Goal: Information Seeking & Learning: Learn about a topic

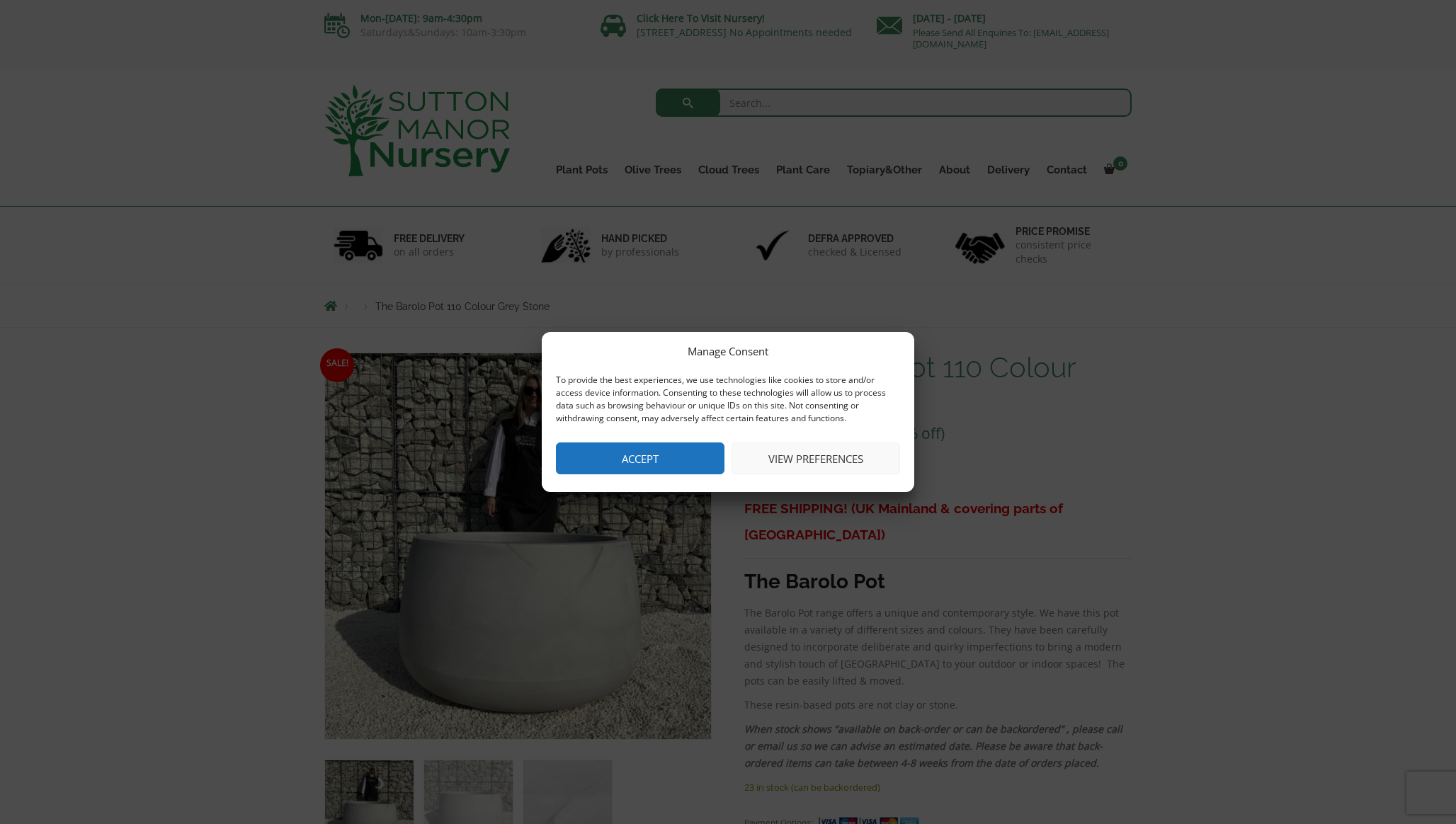
click at [654, 458] on button "Accept" at bounding box center [640, 458] width 168 height 32
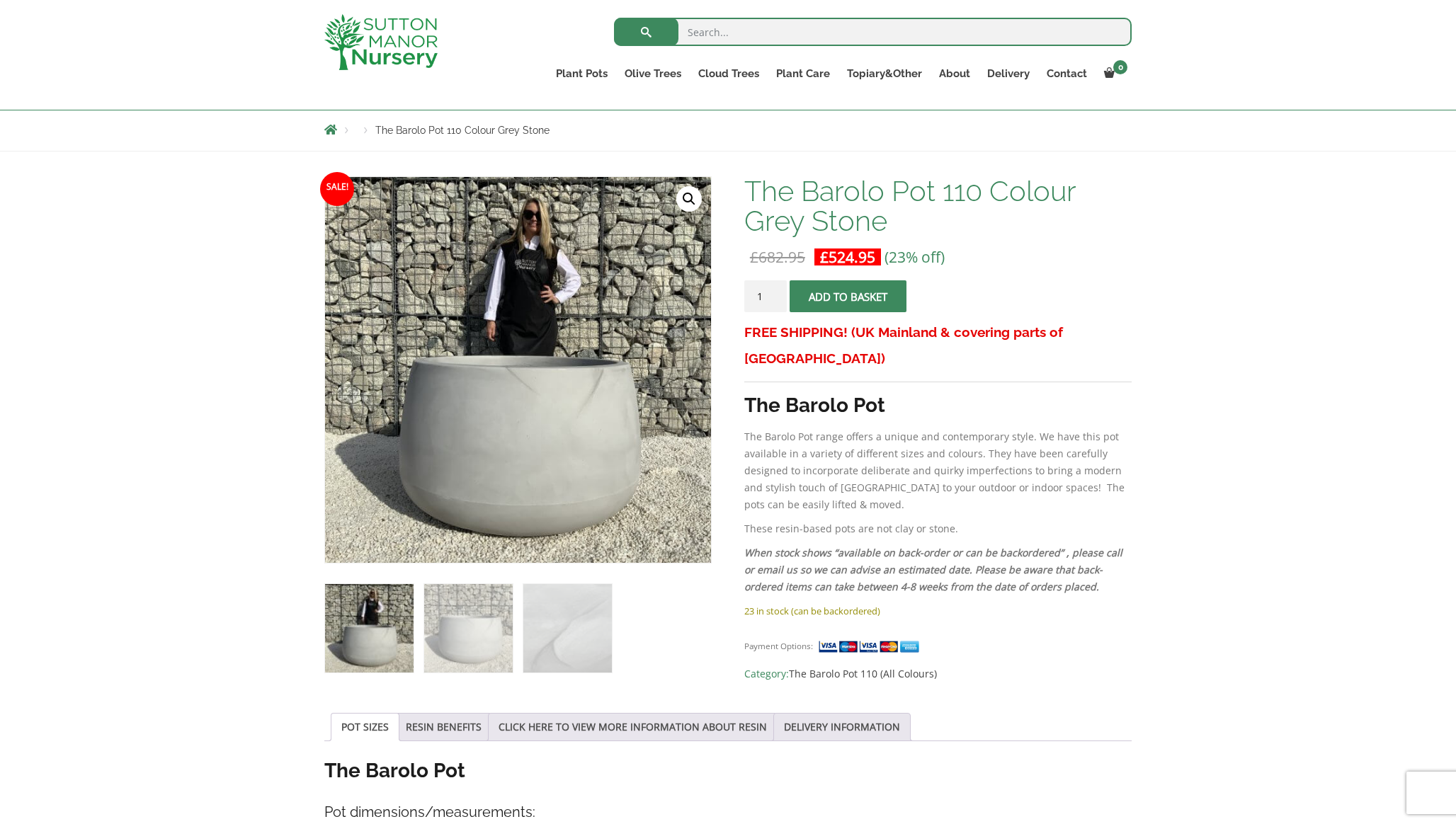
scroll to position [172, 0]
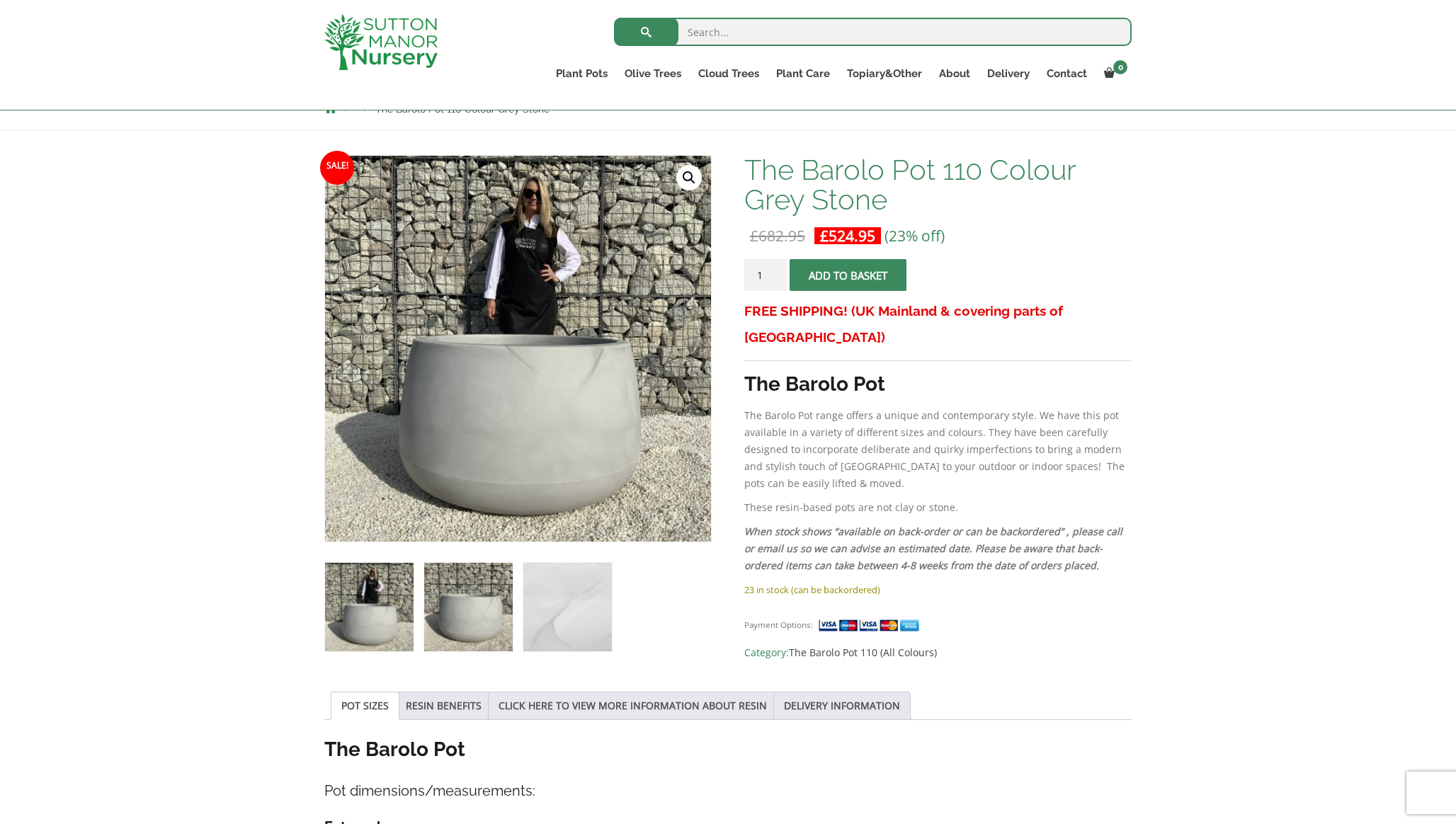
click at [479, 591] on img at bounding box center [468, 607] width 89 height 89
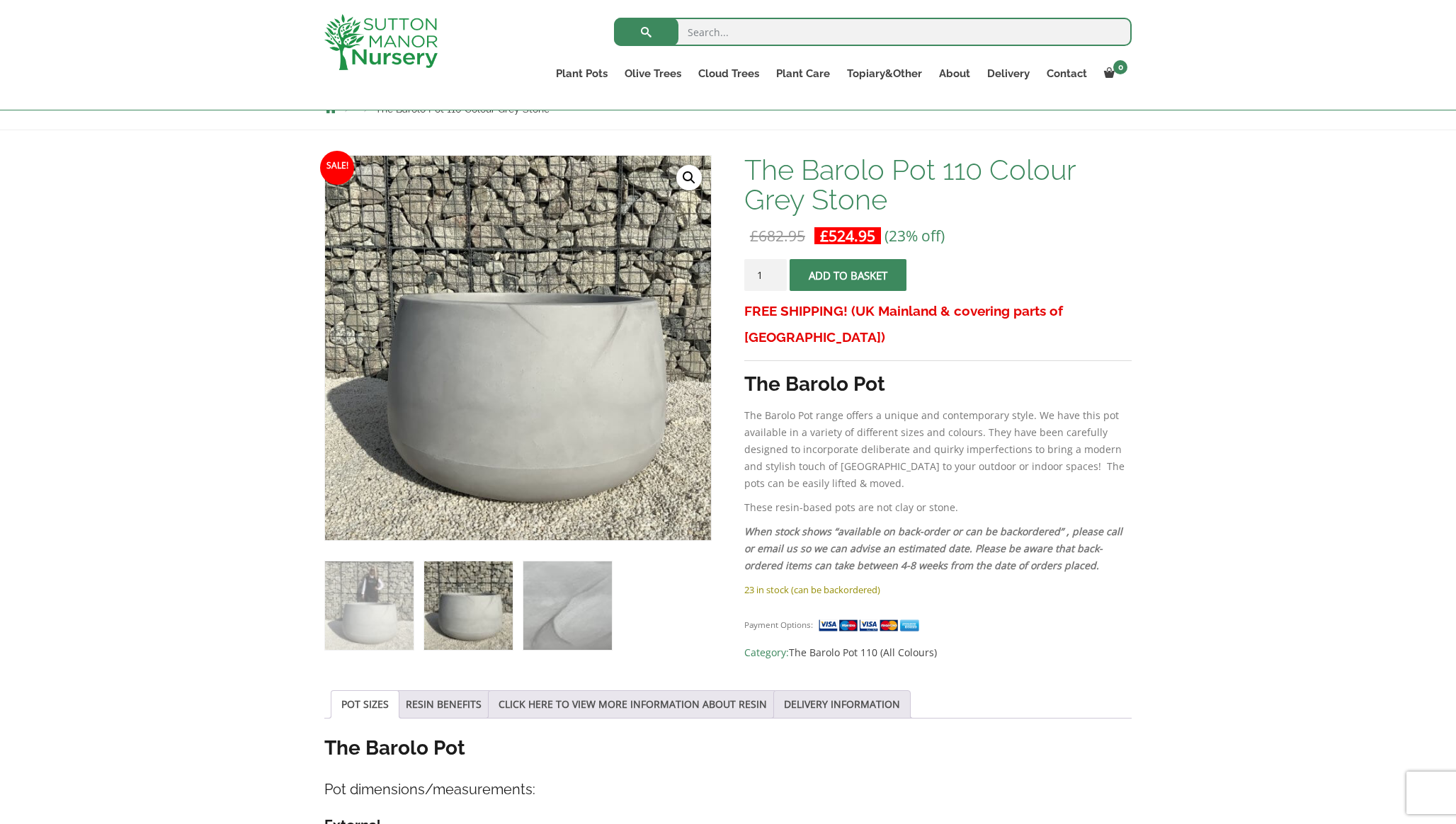
click at [577, 582] on img at bounding box center [568, 606] width 89 height 89
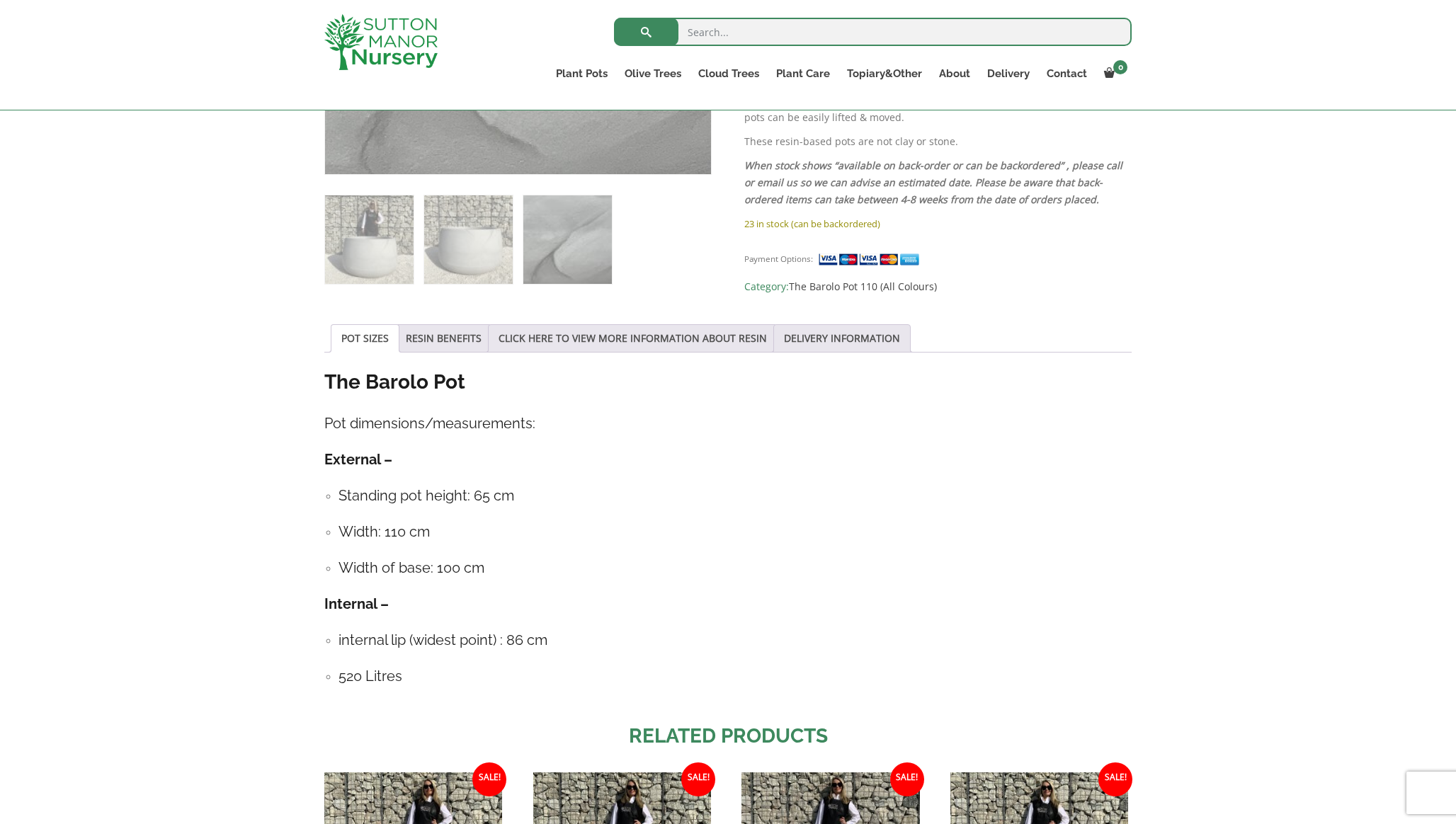
scroll to position [523, 0]
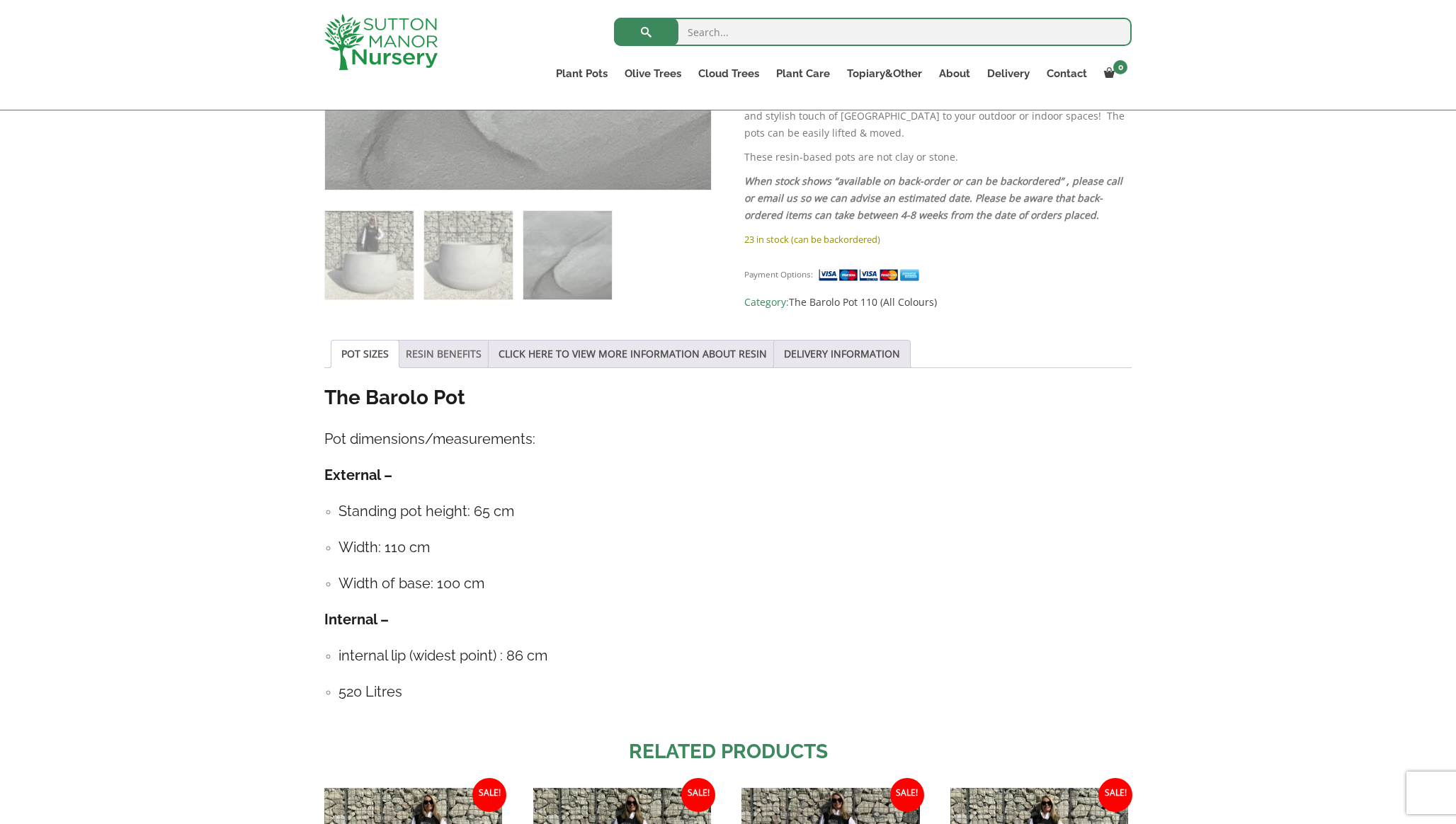
click at [451, 349] on link "RESIN BENEFITS" at bounding box center [443, 353] width 76 height 27
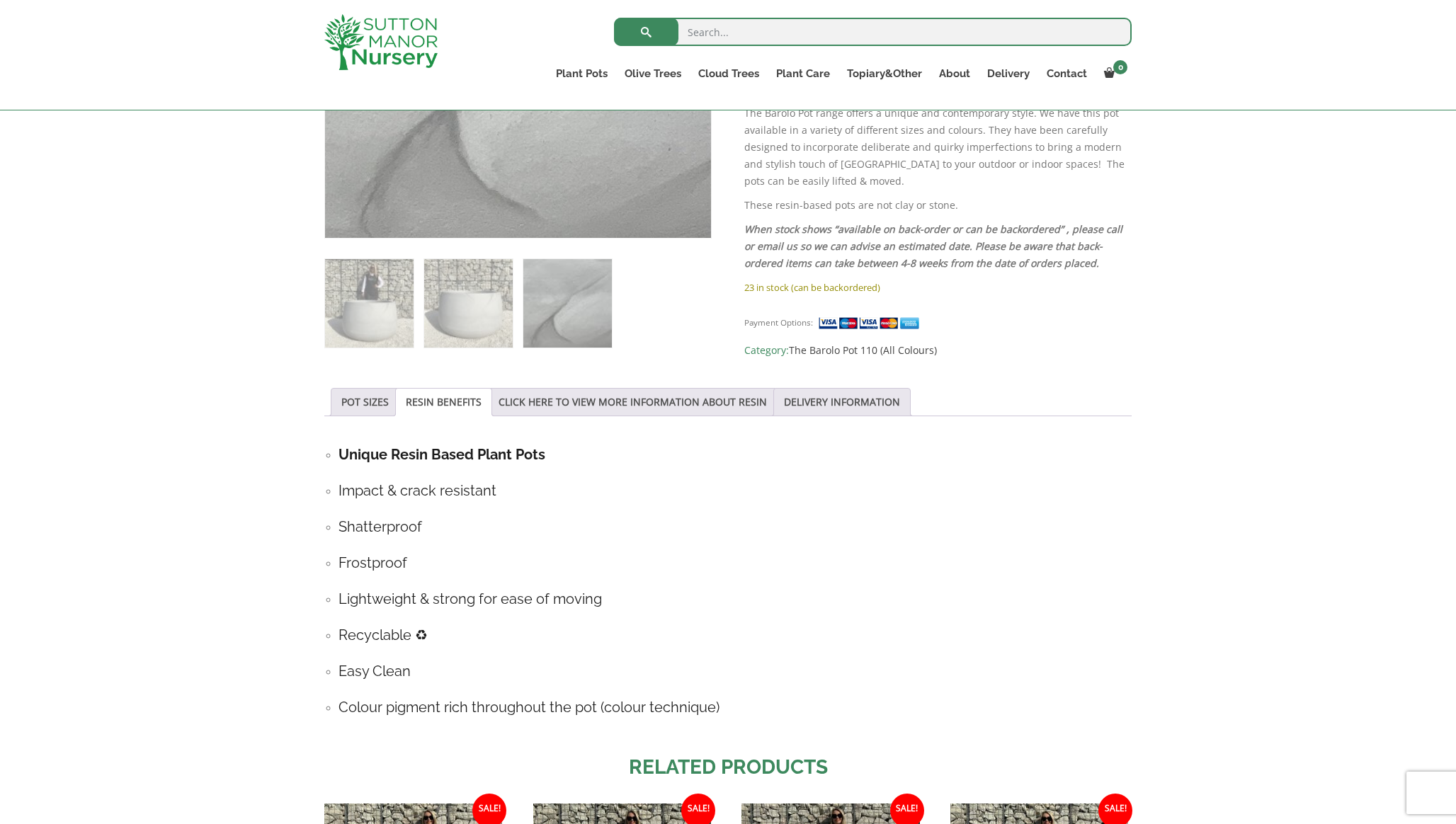
scroll to position [453, 0]
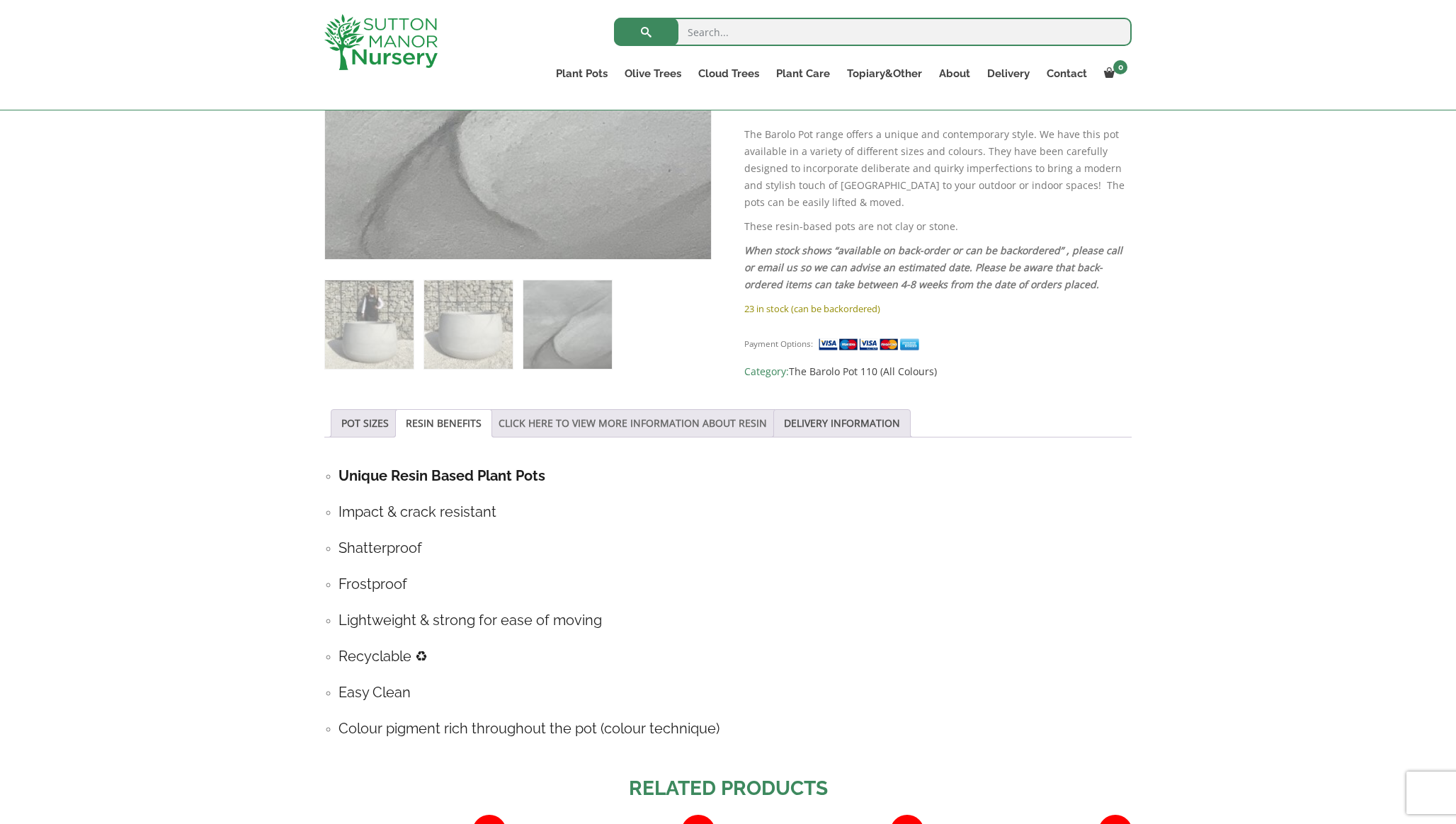
click at [653, 424] on link "CLICK HERE TO VIEW MORE INFORMATION ABOUT RESIN" at bounding box center [632, 423] width 268 height 27
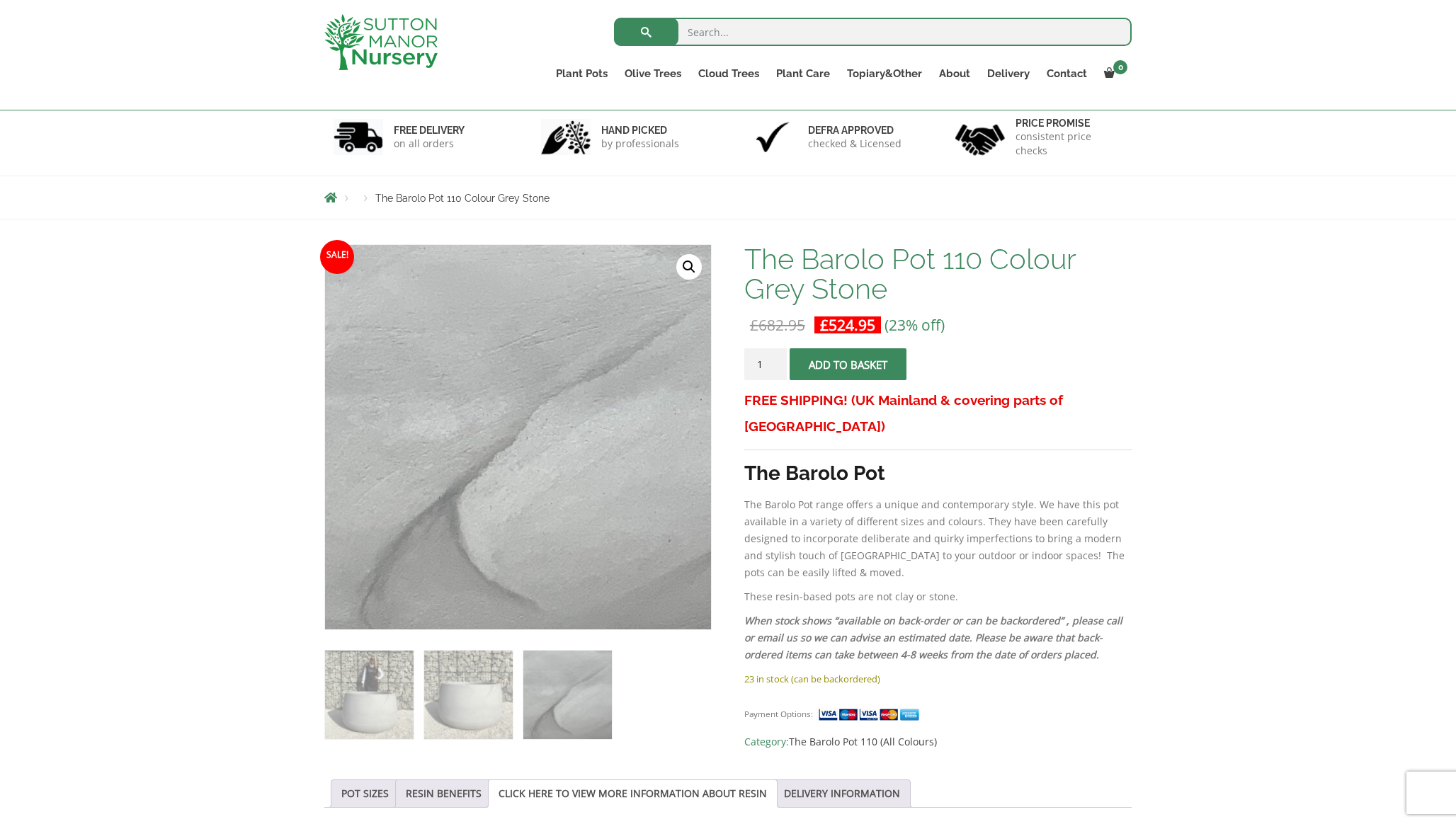
scroll to position [86, 0]
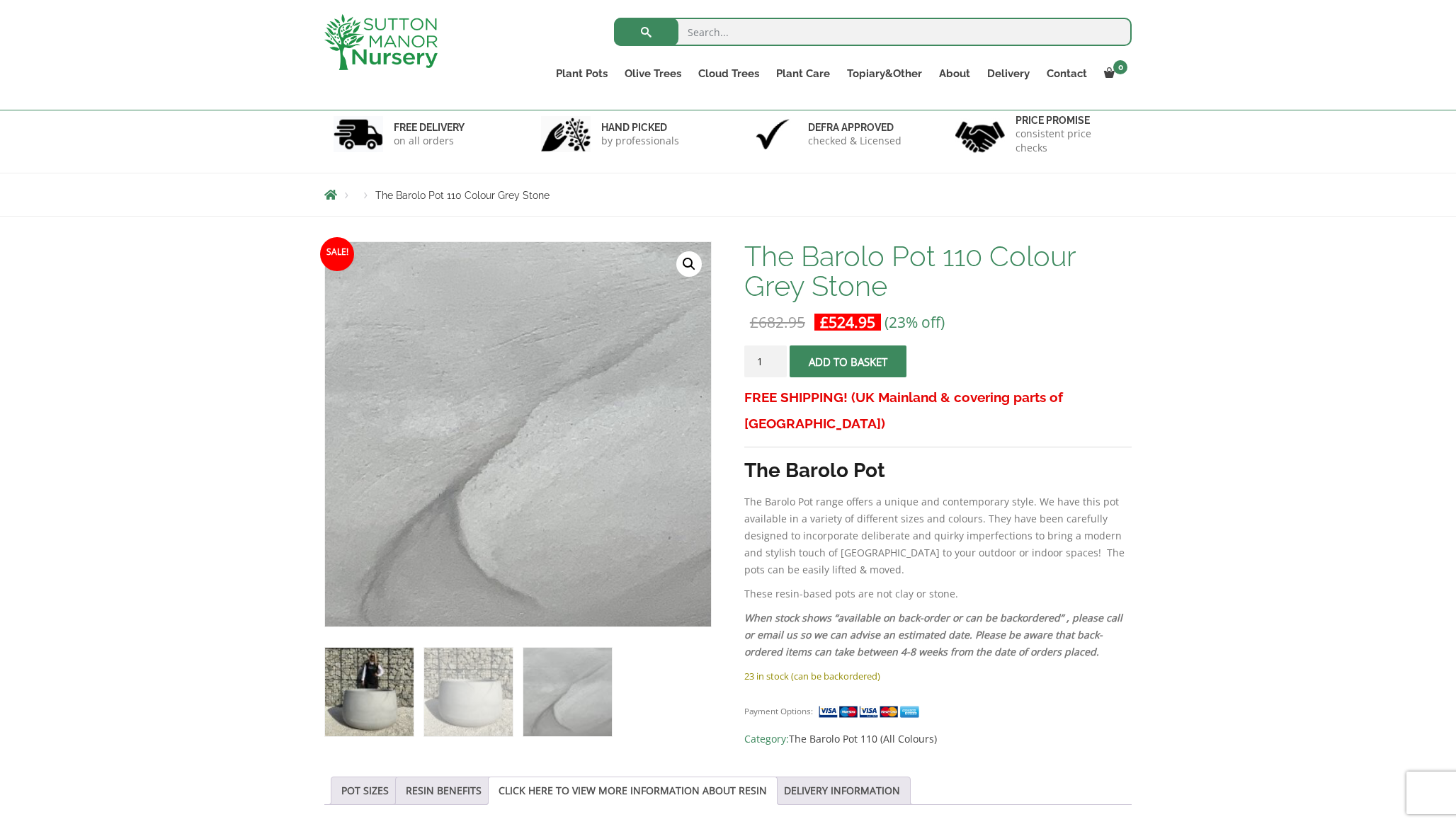
click at [358, 669] on img at bounding box center [369, 692] width 89 height 89
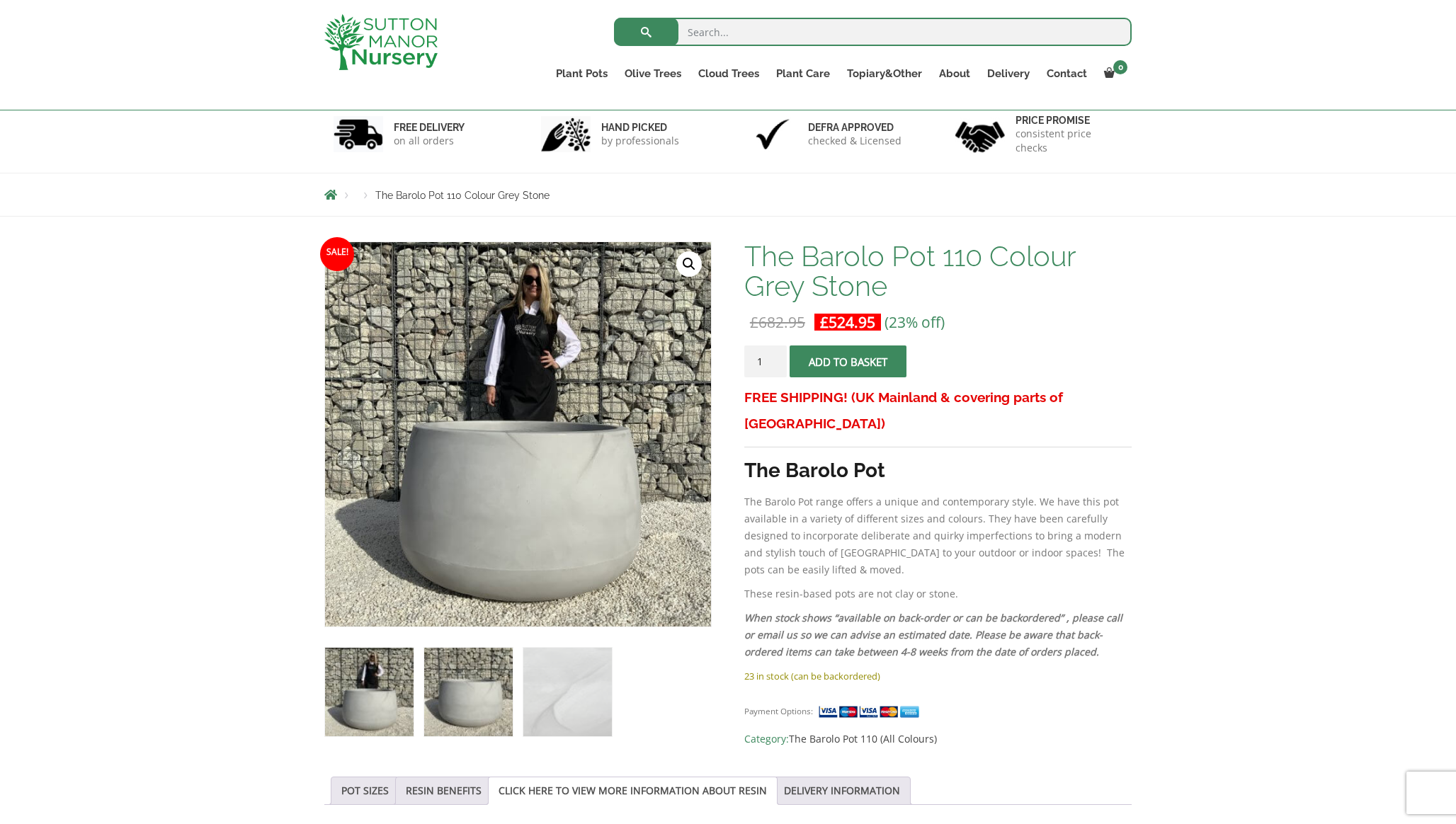
click at [458, 709] on img at bounding box center [468, 692] width 89 height 89
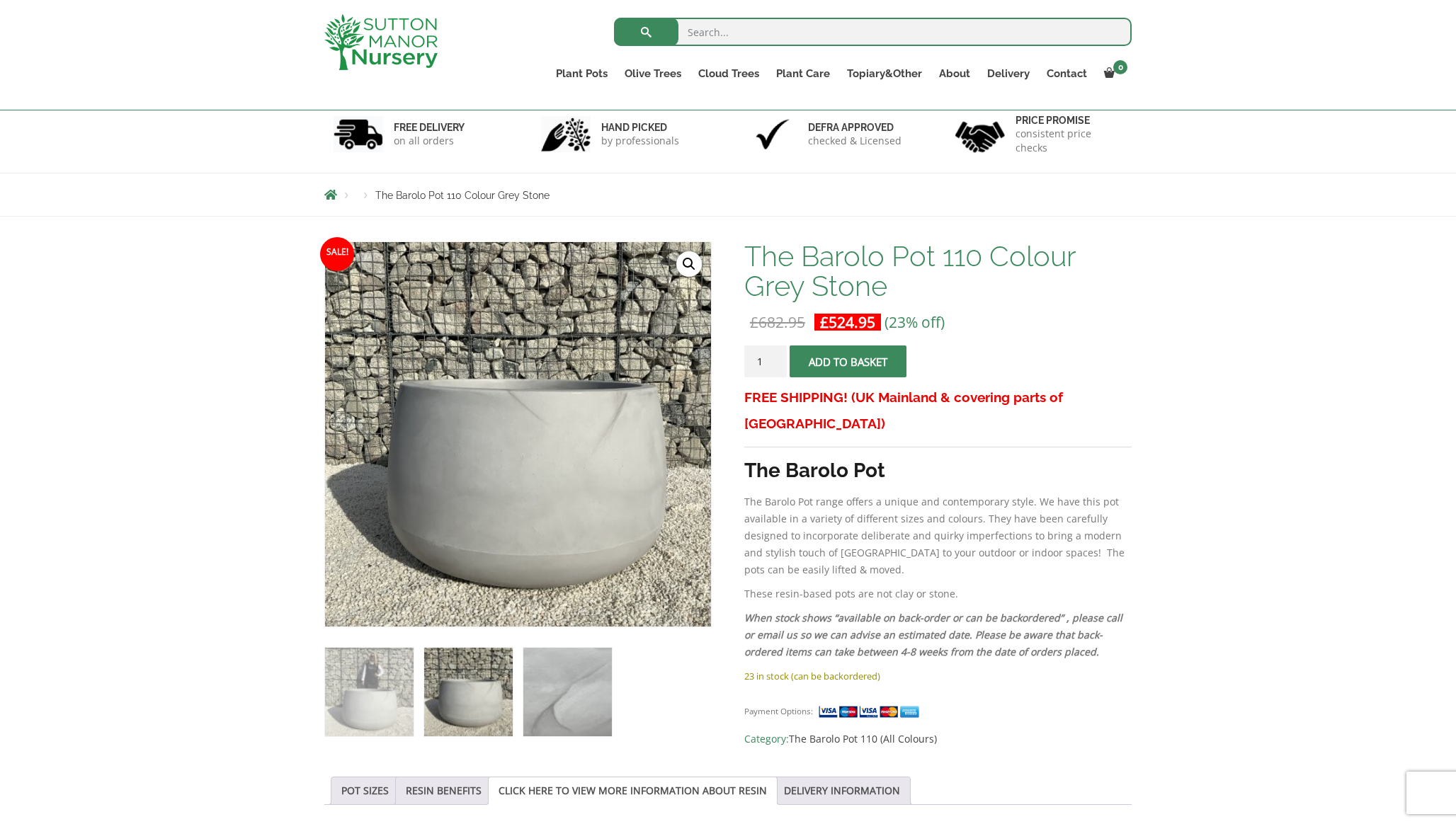
click at [528, 707] on img at bounding box center [568, 692] width 89 height 89
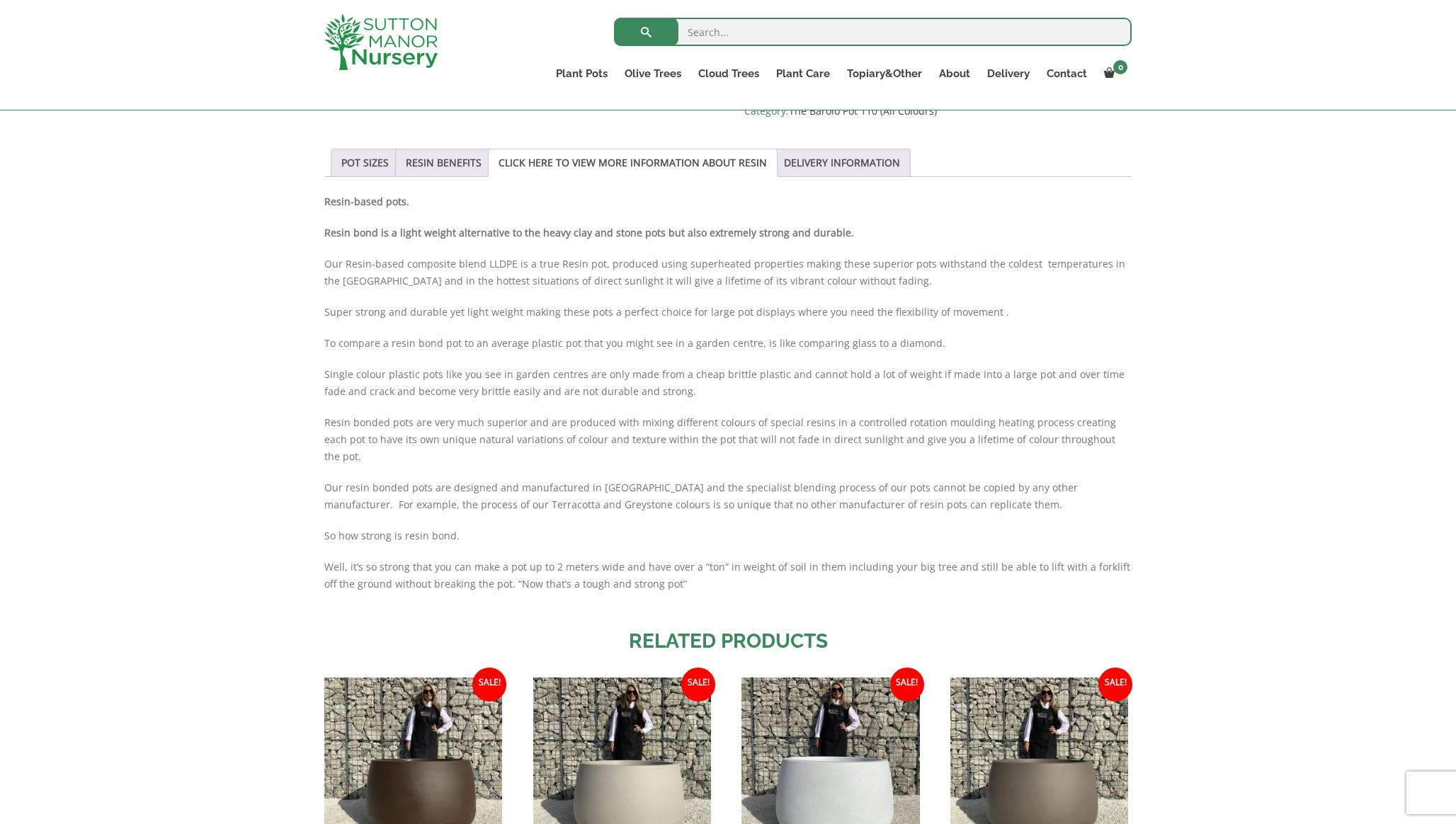
scroll to position [715, 0]
click at [838, 165] on link "DELIVERY INFORMATION" at bounding box center [842, 162] width 116 height 27
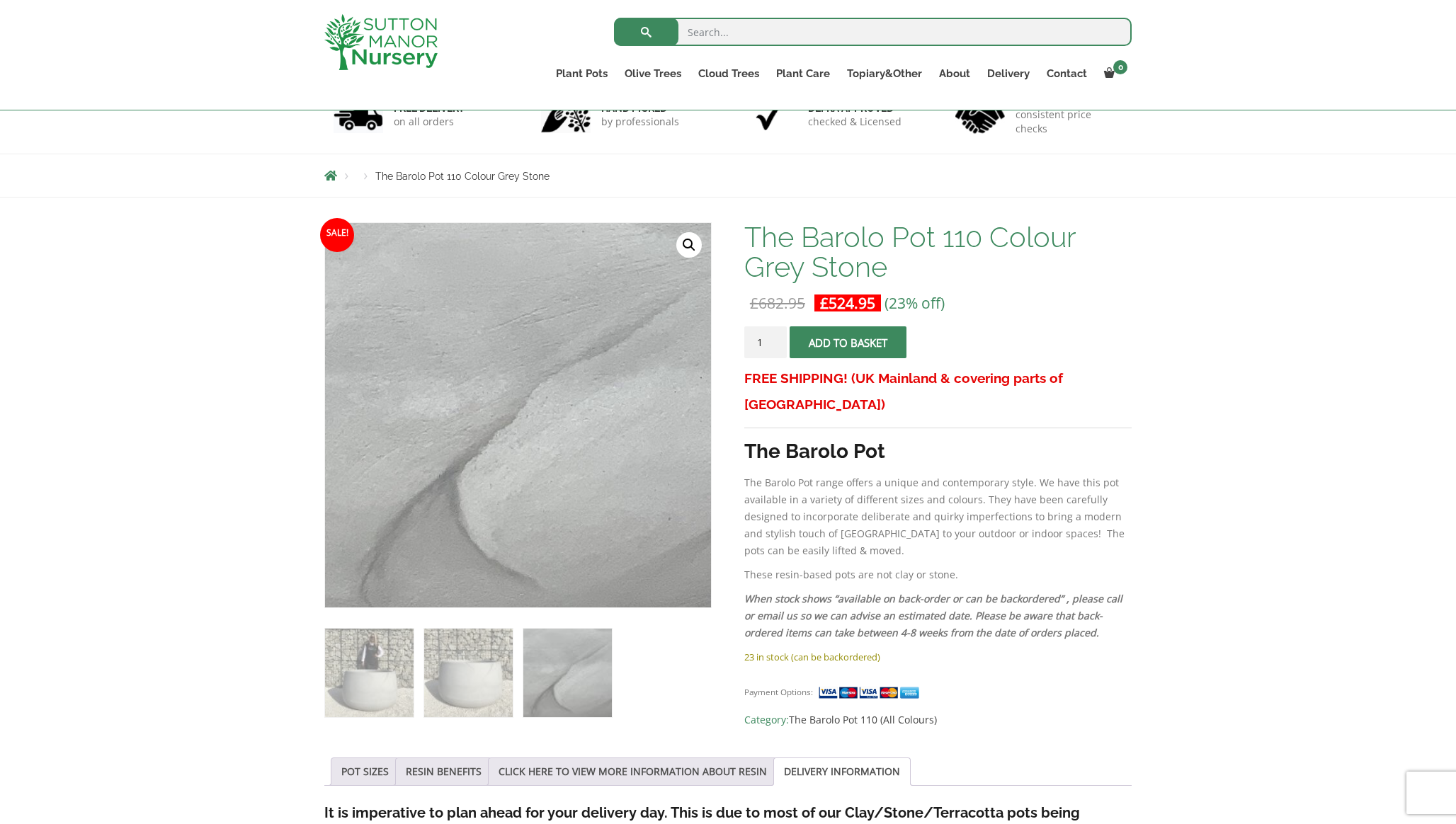
scroll to position [117, 0]
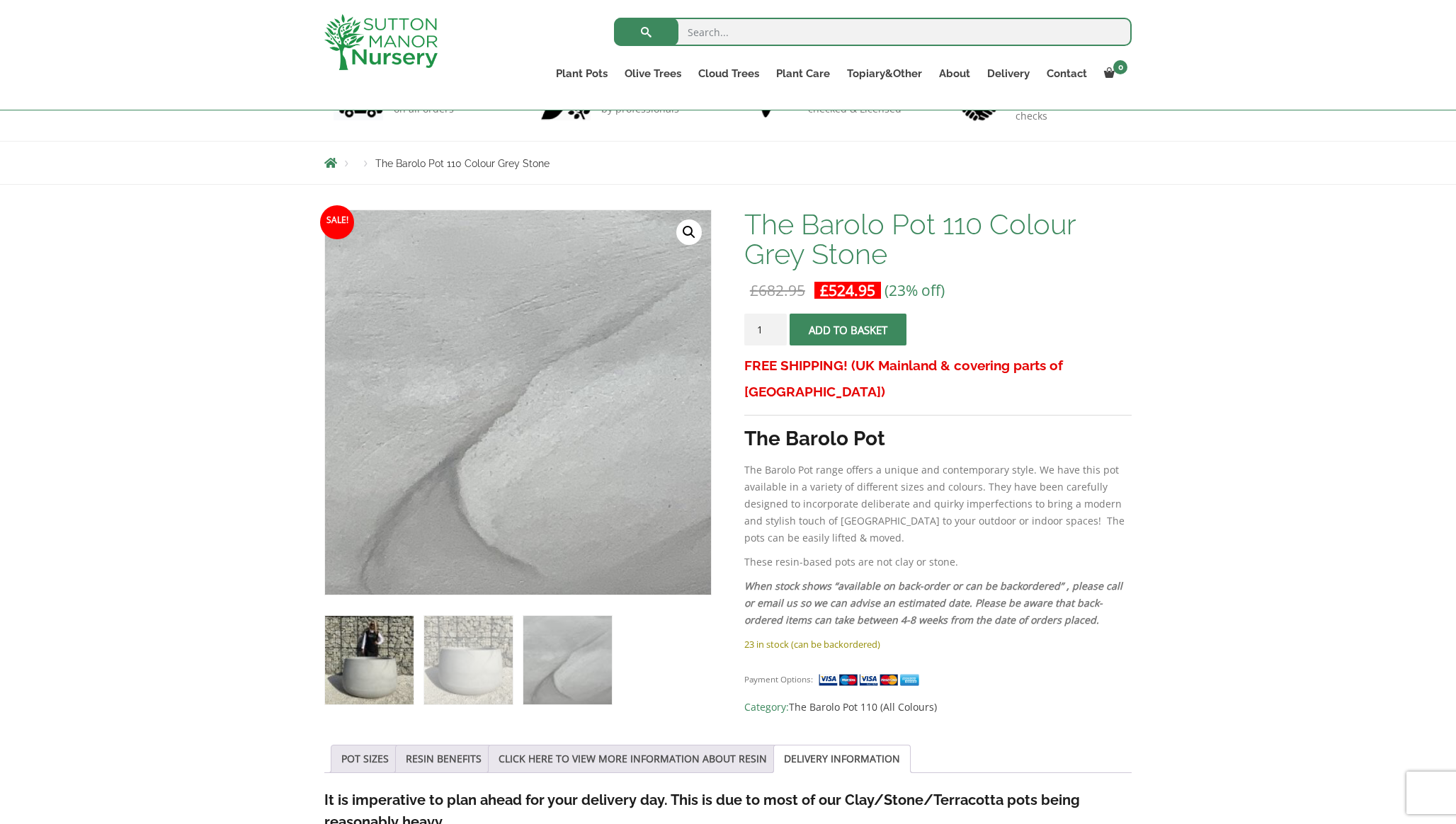
click at [383, 643] on img at bounding box center [369, 660] width 89 height 89
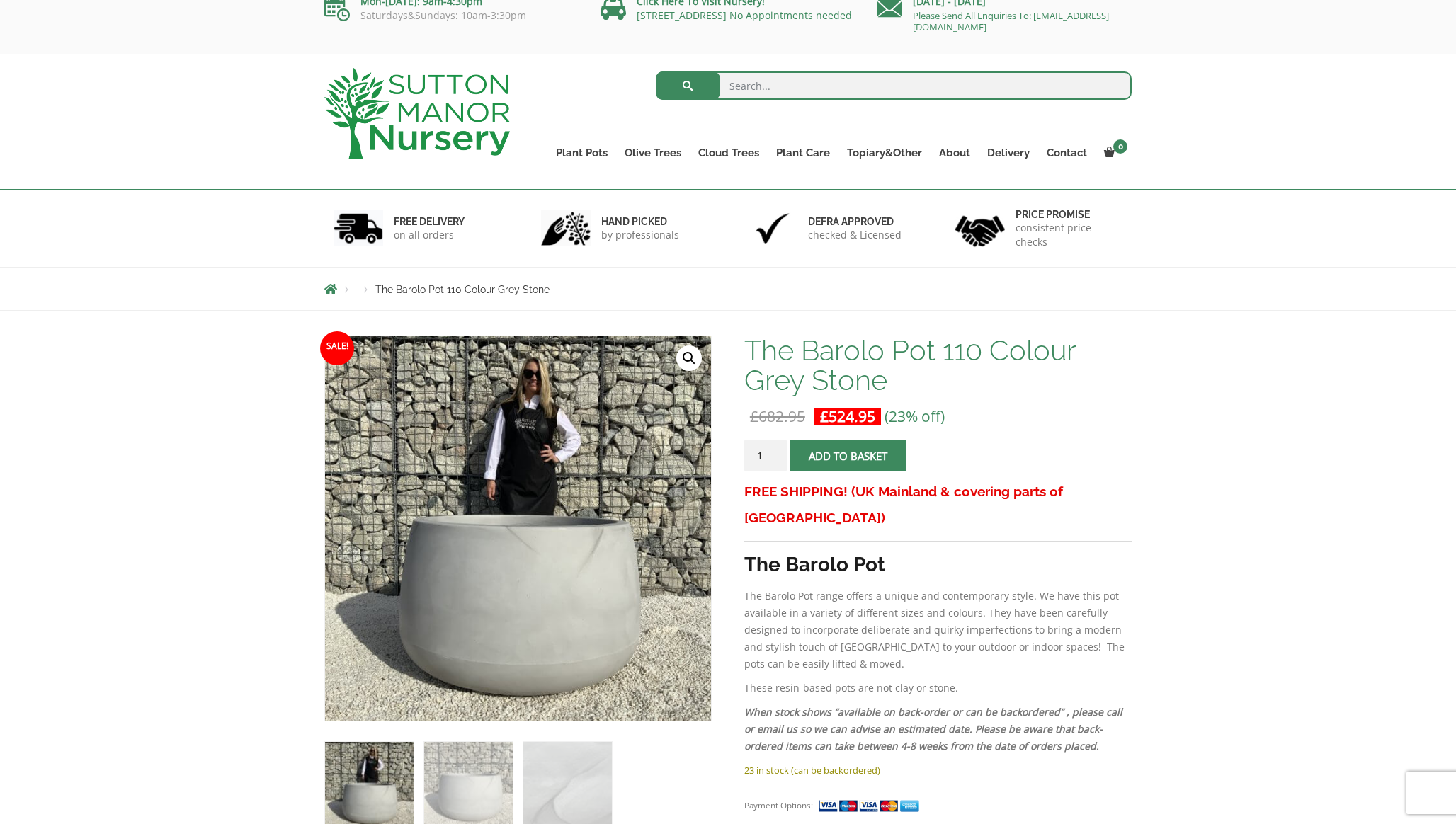
scroll to position [11, 0]
